Goal: Information Seeking & Learning: Learn about a topic

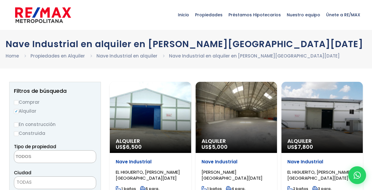
select select
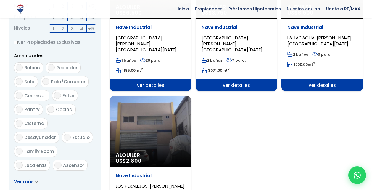
scroll to position [284, 0]
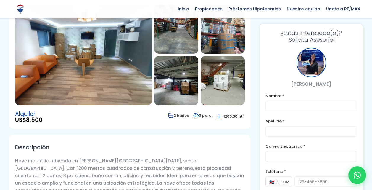
scroll to position [75, 0]
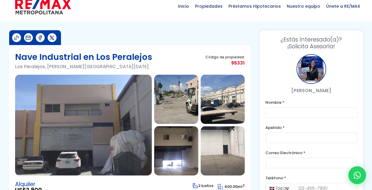
scroll to position [11, 0]
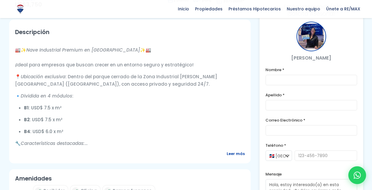
scroll to position [195, 0]
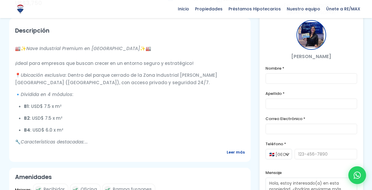
click at [235, 154] on span "Leer más" at bounding box center [236, 151] width 18 height 7
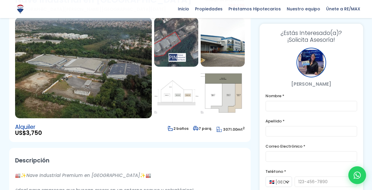
scroll to position [67, 0]
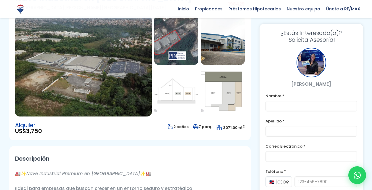
click at [88, 83] on img at bounding box center [83, 66] width 137 height 101
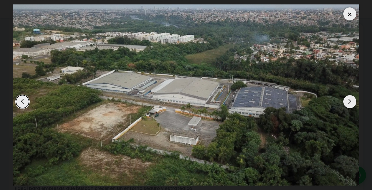
click at [350, 19] on div at bounding box center [349, 13] width 13 height 13
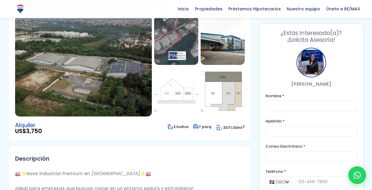
click at [180, 43] on img at bounding box center [176, 40] width 44 height 49
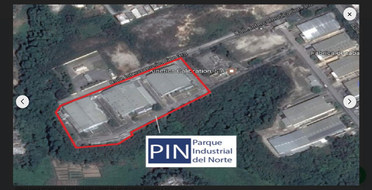
click at [350, 105] on div "Next slide" at bounding box center [349, 101] width 13 height 13
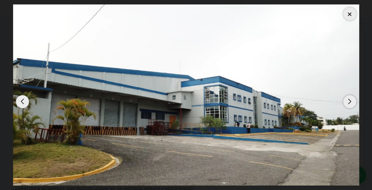
click at [350, 105] on div "Next slide" at bounding box center [349, 101] width 13 height 13
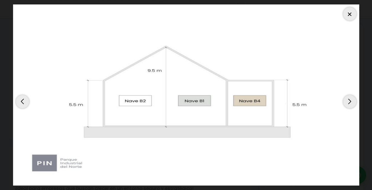
click at [350, 105] on div "Next slide" at bounding box center [349, 101] width 13 height 13
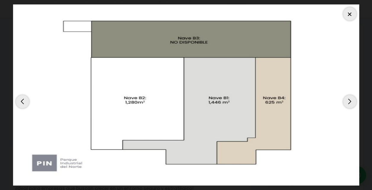
click at [350, 105] on div "Next slide" at bounding box center [349, 101] width 13 height 13
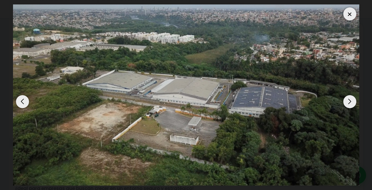
click at [350, 105] on div "Next slide" at bounding box center [349, 101] width 13 height 13
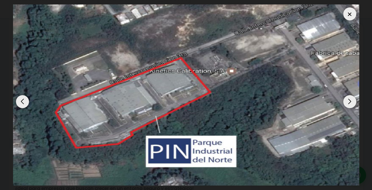
click at [350, 105] on div "Next slide" at bounding box center [349, 101] width 13 height 13
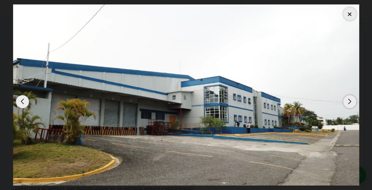
click at [350, 19] on div at bounding box center [349, 13] width 13 height 13
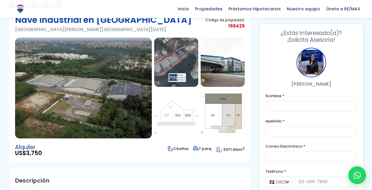
scroll to position [41, 0]
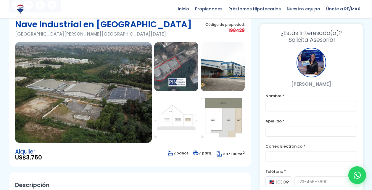
click at [216, 71] on img at bounding box center [223, 66] width 44 height 49
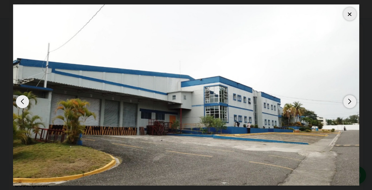
click at [349, 102] on div "Next slide" at bounding box center [349, 101] width 13 height 13
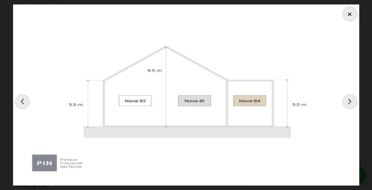
click at [349, 102] on div "Next slide" at bounding box center [349, 101] width 13 height 13
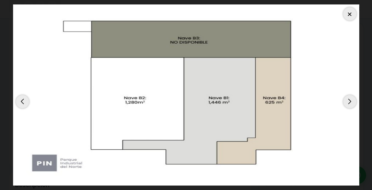
click at [349, 102] on div "Next slide" at bounding box center [349, 101] width 13 height 13
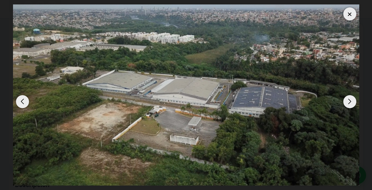
click at [349, 102] on div "Next slide" at bounding box center [349, 101] width 13 height 13
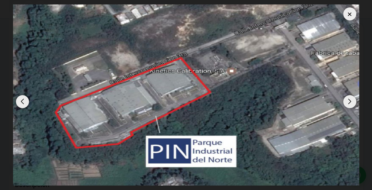
click at [349, 102] on div "Next slide" at bounding box center [349, 101] width 13 height 13
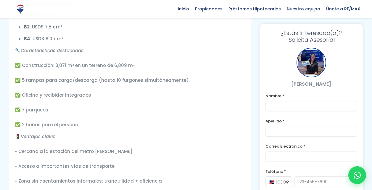
scroll to position [330, 0]
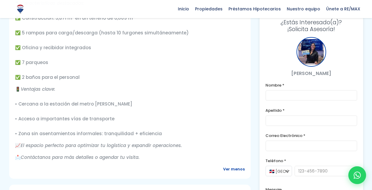
drag, startPoint x: 23, startPoint y: 75, endPoint x: 143, endPoint y: 157, distance: 146.3
click at [143, 157] on div "🏭✨ Nave Industrial Premium en Villa Mella ✨🏭 ¡Ideal para empresas que buscan cr…" at bounding box center [129, 33] width 229 height 254
copy div "Ubicación exclusiva : Dentro del parque cerrado de la Zona Industrial de Villa …"
